Goal: Navigation & Orientation: Find specific page/section

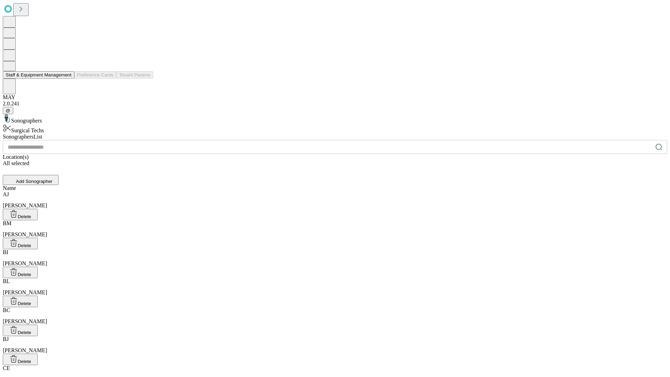
click at [67, 79] on button "Staff & Equipment Management" at bounding box center [39, 74] width 72 height 7
